Goal: Task Accomplishment & Management: Use online tool/utility

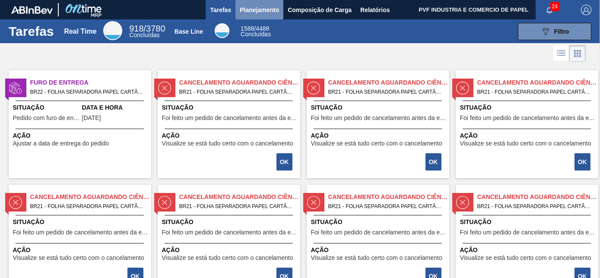
click at [250, 8] on span "Planejamento" at bounding box center [259, 10] width 39 height 10
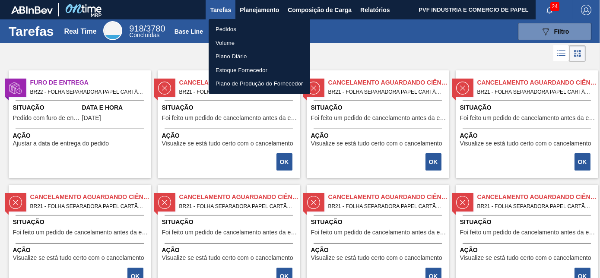
click at [228, 28] on li "Pedidos" at bounding box center [260, 29] width 102 height 14
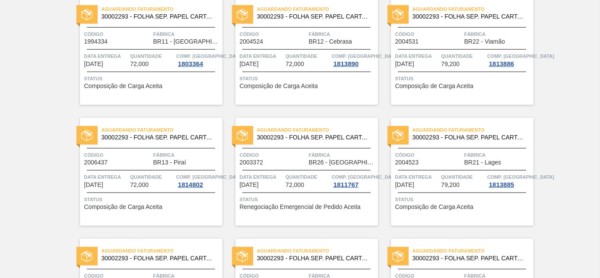
scroll to position [1754, 0]
